Goal: Navigation & Orientation: Find specific page/section

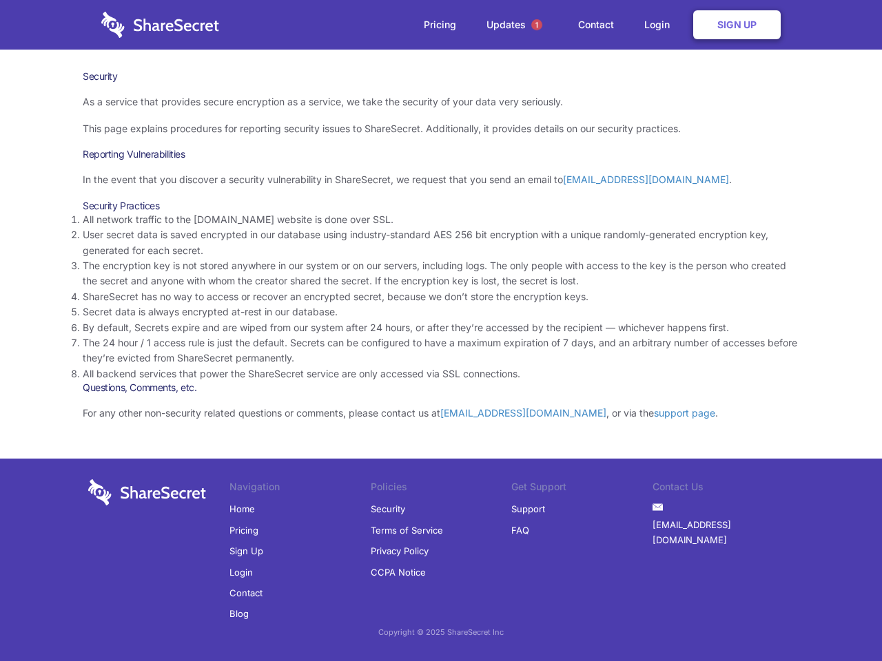
click at [441, 331] on li "By default, Secrets expire and are wiped from our system after 24 hours, or aft…" at bounding box center [441, 327] width 717 height 15
click at [537, 25] on span "1" at bounding box center [536, 24] width 11 height 11
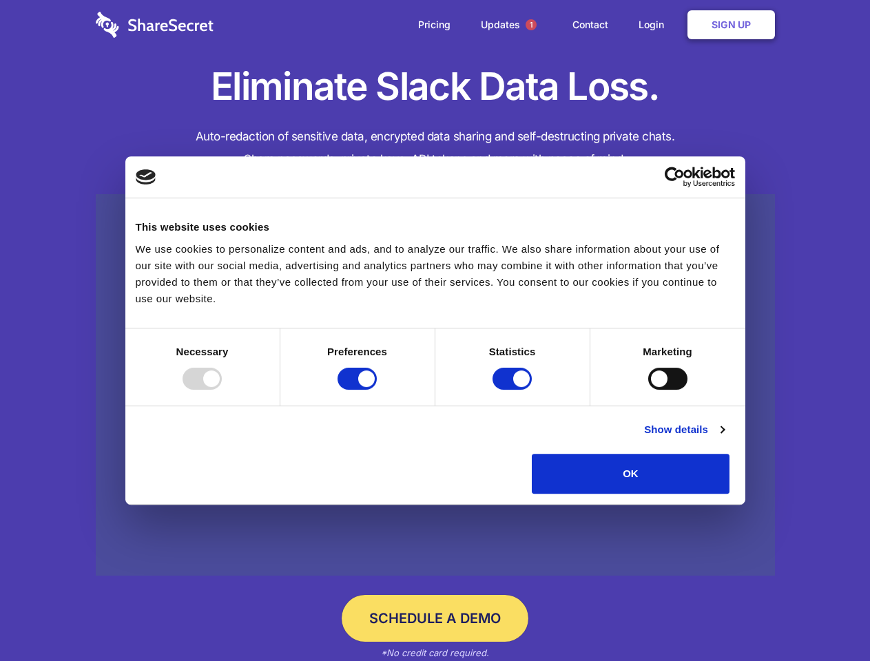
click at [222, 390] on div at bounding box center [202, 379] width 39 height 22
click at [377, 390] on input "Preferences" at bounding box center [357, 379] width 39 height 22
checkbox input "false"
click at [514, 390] on input "Statistics" at bounding box center [512, 379] width 39 height 22
checkbox input "false"
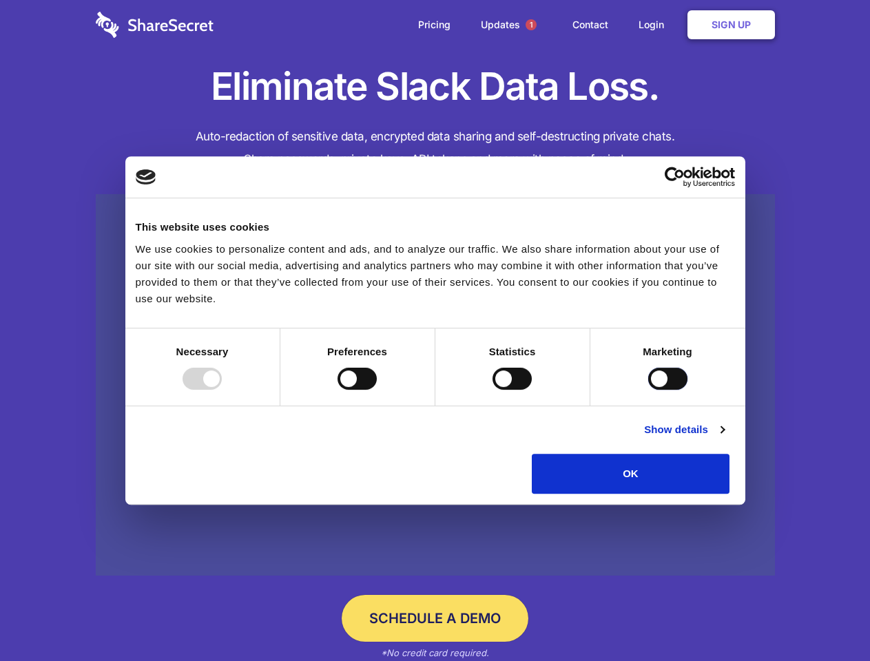
click at [648, 390] on input "Marketing" at bounding box center [667, 379] width 39 height 22
checkbox input "true"
click at [724, 438] on link "Show details" at bounding box center [684, 430] width 80 height 17
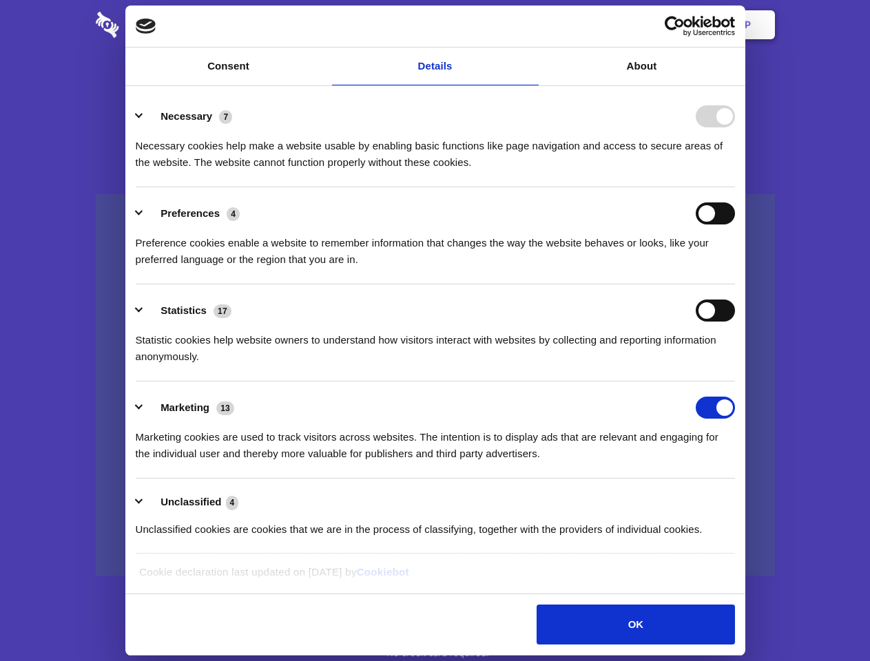
click at [735, 187] on li "Necessary 7 Necessary cookies help make a website usable by enabling basic func…" at bounding box center [435, 138] width 599 height 97
click at [531, 25] on span "1" at bounding box center [531, 24] width 11 height 11
